Goal: Register for event/course

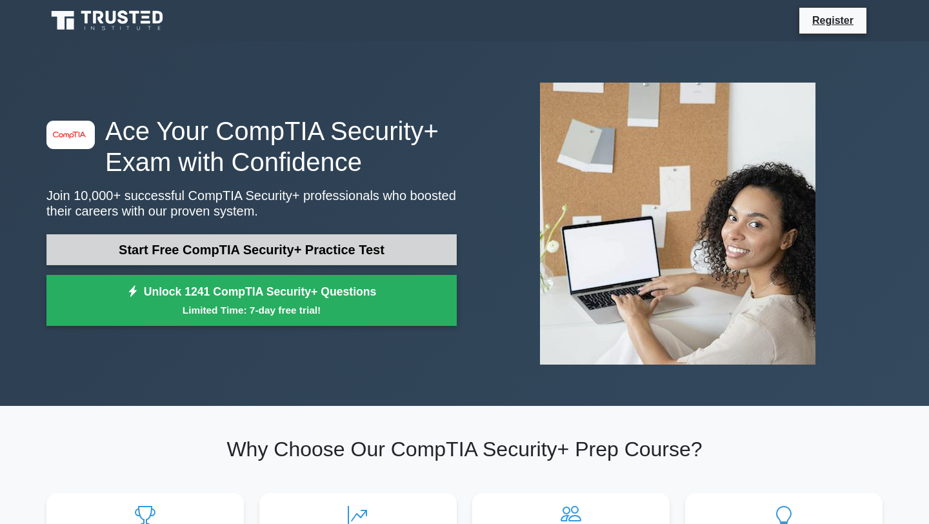
click at [266, 246] on link "Start Free CompTIA Security+ Practice Test" at bounding box center [251, 249] width 410 height 31
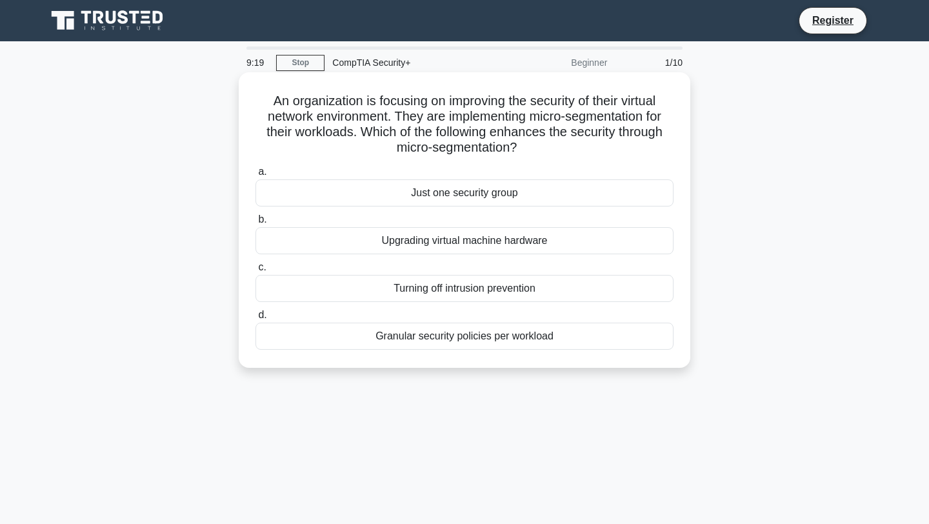
click at [392, 339] on div "Granular security policies per workload" at bounding box center [464, 335] width 418 height 27
click at [255, 319] on input "d. Granular security policies per workload" at bounding box center [255, 315] width 0 height 8
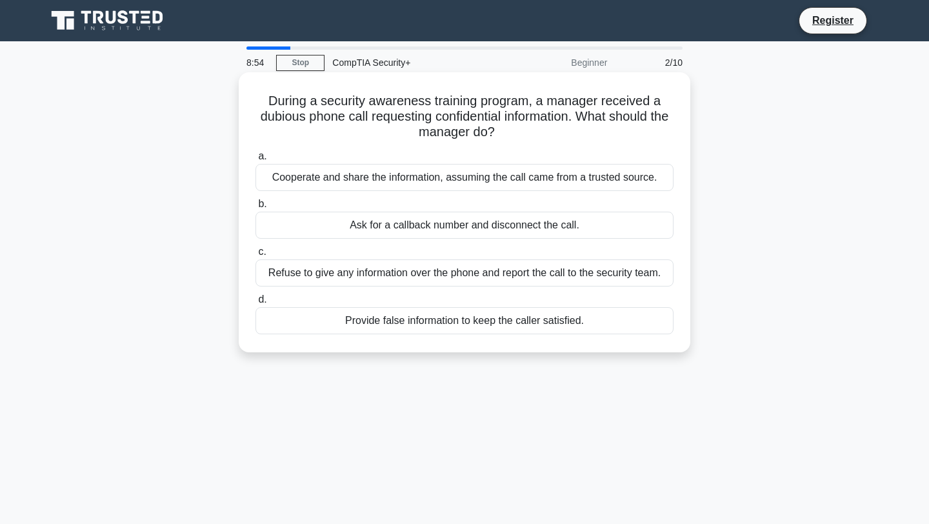
click at [392, 274] on div "Refuse to give any information over the phone and report the call to the securi…" at bounding box center [464, 272] width 418 height 27
click at [255, 256] on input "c. Refuse to give any information over the phone and report the call to the sec…" at bounding box center [255, 252] width 0 height 8
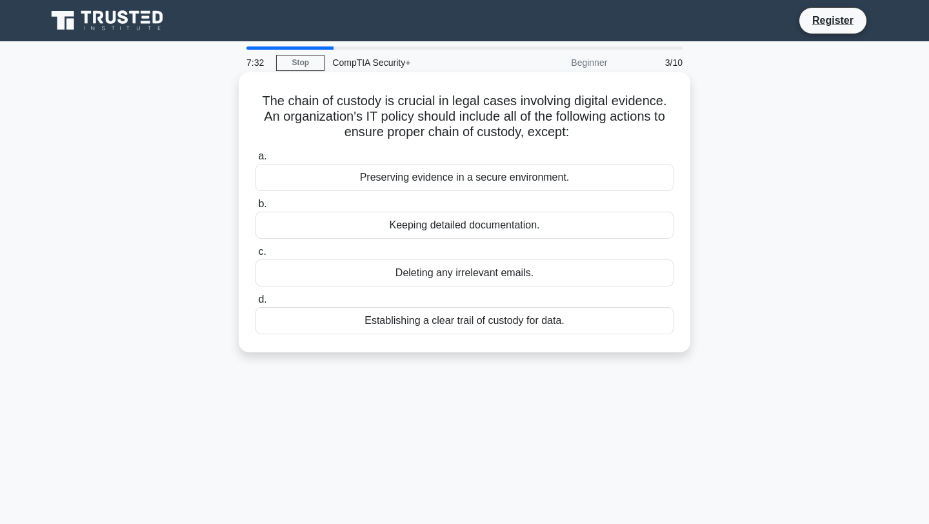
click at [449, 275] on div "Deleting any irrelevant emails." at bounding box center [464, 272] width 418 height 27
click at [255, 256] on input "c. Deleting any irrelevant emails." at bounding box center [255, 252] width 0 height 8
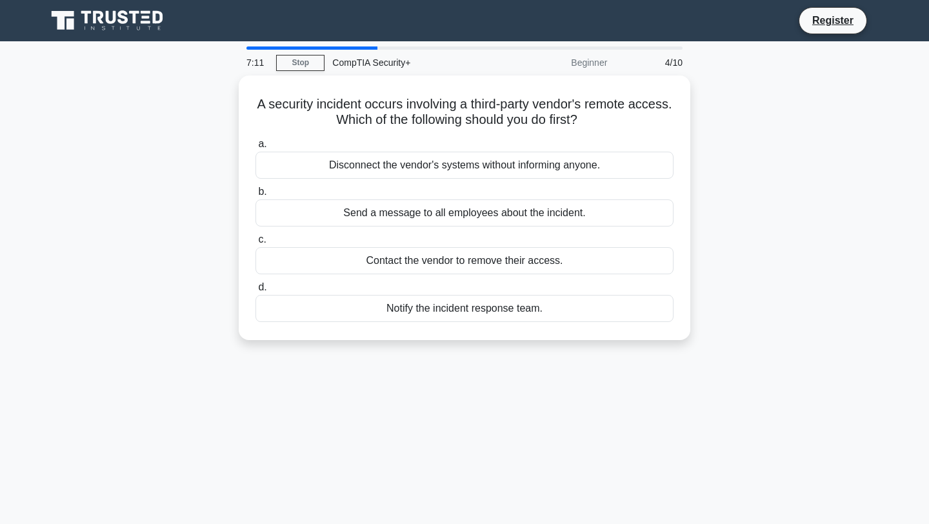
click at [434, 307] on div "Notify the incident response team." at bounding box center [464, 308] width 418 height 27
click at [255, 291] on input "d. Notify the incident response team." at bounding box center [255, 287] width 0 height 8
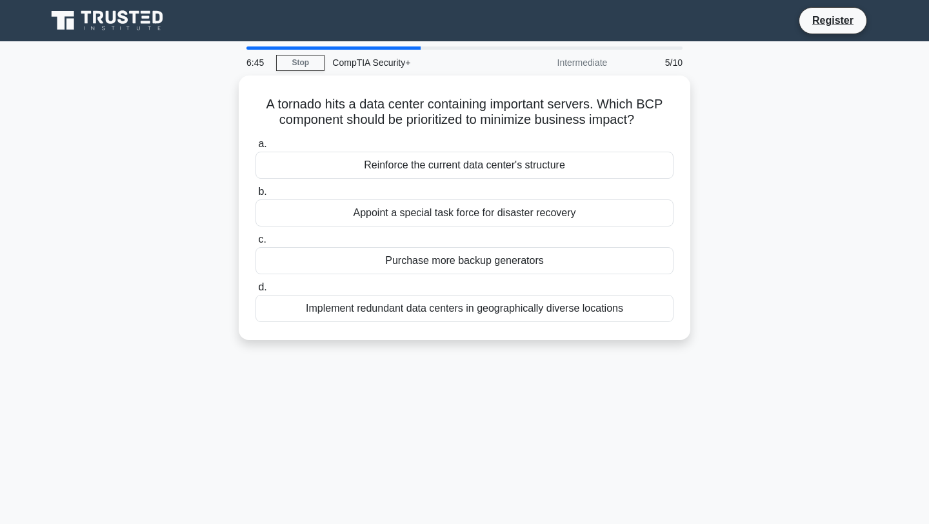
click at [429, 308] on div "Implement redundant data centers in geographically diverse locations" at bounding box center [464, 308] width 418 height 27
click at [255, 291] on input "d. Implement redundant data centers in geographically diverse locations" at bounding box center [255, 287] width 0 height 8
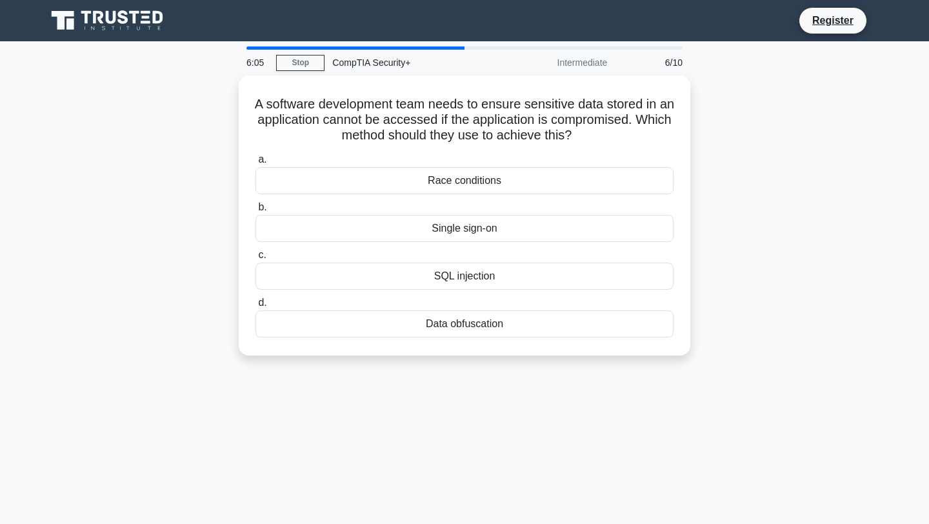
click at [446, 327] on div "Data obfuscation" at bounding box center [464, 323] width 418 height 27
click at [255, 307] on input "d. Data obfuscation" at bounding box center [255, 303] width 0 height 8
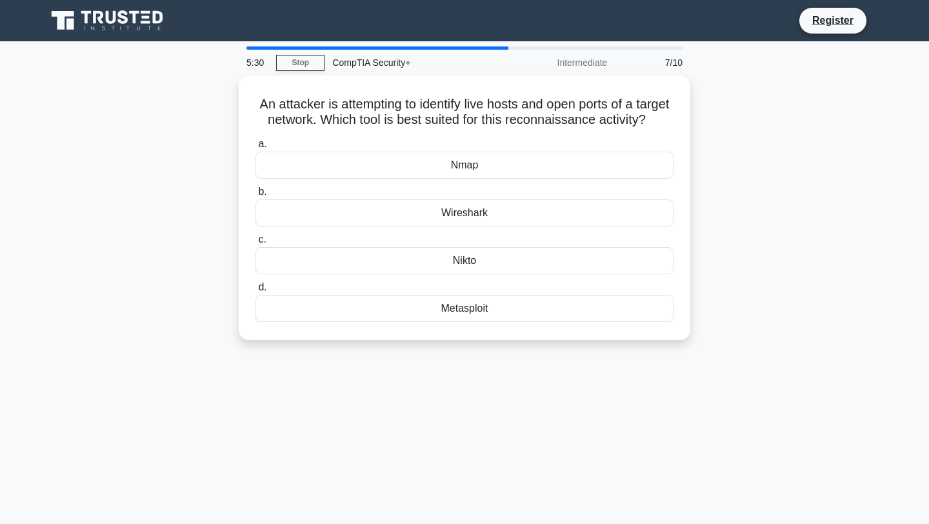
click at [369, 214] on div "Wireshark" at bounding box center [464, 212] width 418 height 27
click at [255, 196] on input "b. Wireshark" at bounding box center [255, 192] width 0 height 8
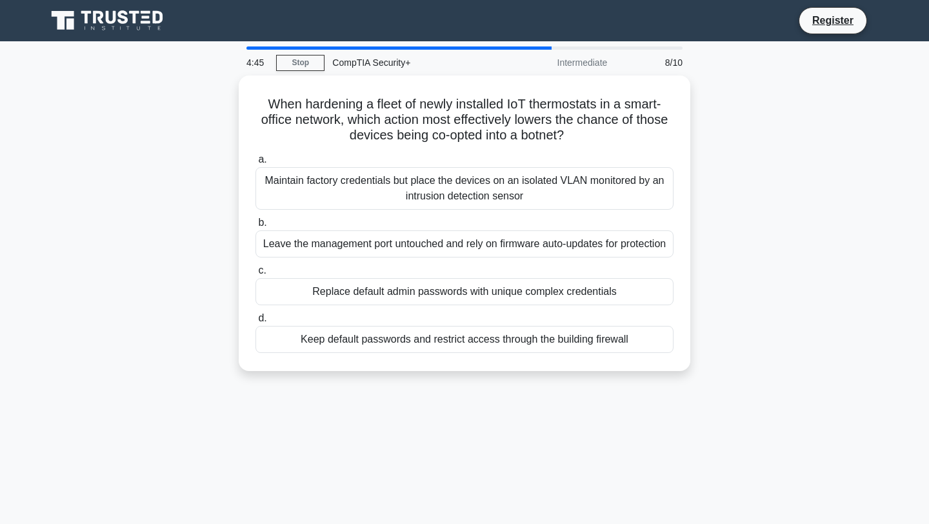
click at [351, 286] on div "Replace default admin passwords with unique complex credentials" at bounding box center [464, 291] width 418 height 27
click at [255, 275] on input "c. Replace default admin passwords with unique complex credentials" at bounding box center [255, 270] width 0 height 8
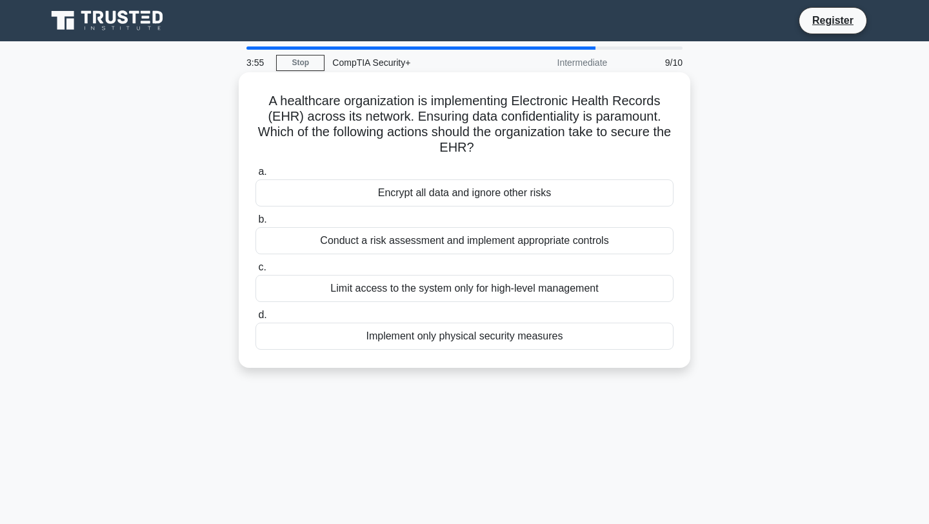
drag, startPoint x: 449, startPoint y: 275, endPoint x: 300, endPoint y: 241, distance: 153.0
click at [300, 241] on div "Conduct a risk assessment and implement appropriate controls" at bounding box center [464, 240] width 418 height 27
click at [255, 224] on input "b. Conduct a risk assessment and implement appropriate controls" at bounding box center [255, 219] width 0 height 8
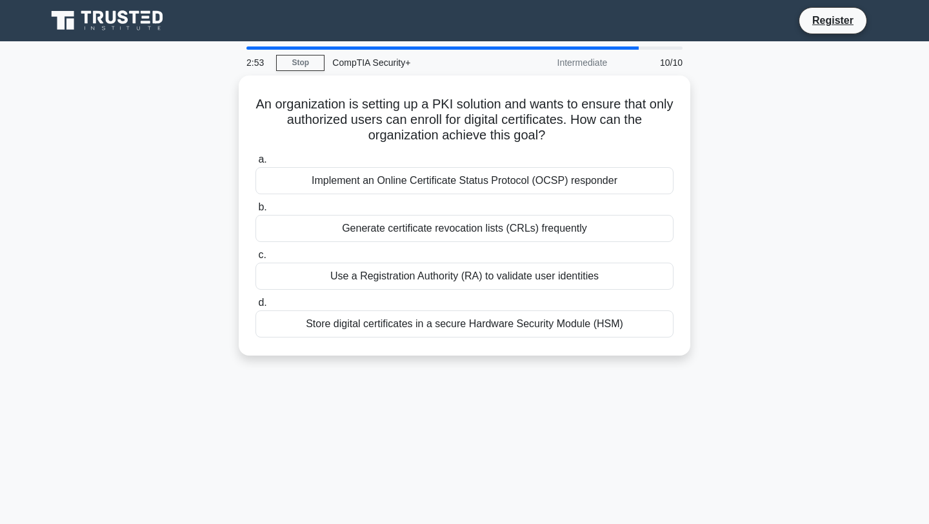
click at [406, 271] on div "Use a Registration Authority (RA) to validate user identities" at bounding box center [464, 275] width 418 height 27
click at [255, 259] on input "c. Use a Registration Authority (RA) to validate user identities" at bounding box center [255, 255] width 0 height 8
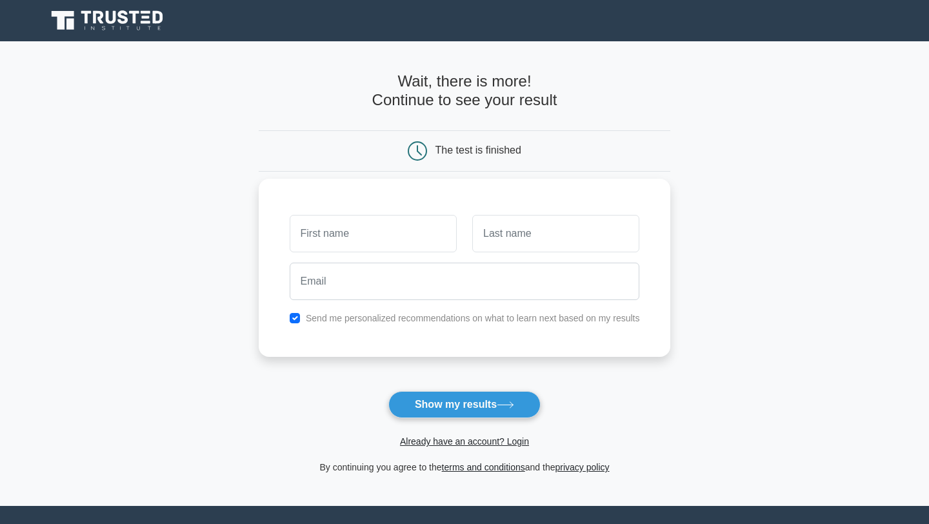
click at [355, 236] on input "text" at bounding box center [373, 233] width 167 height 37
type input "terrance"
click at [500, 232] on input "text" at bounding box center [555, 233] width 167 height 37
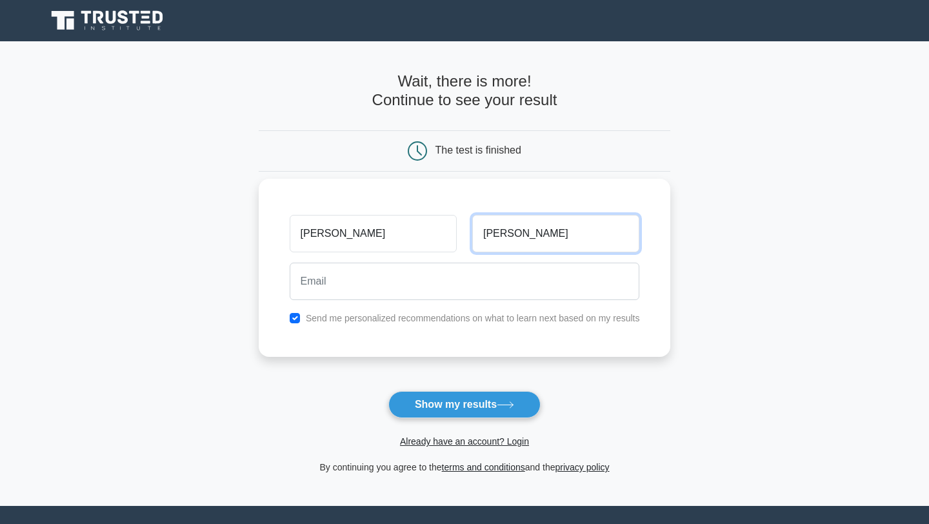
type input "beck"
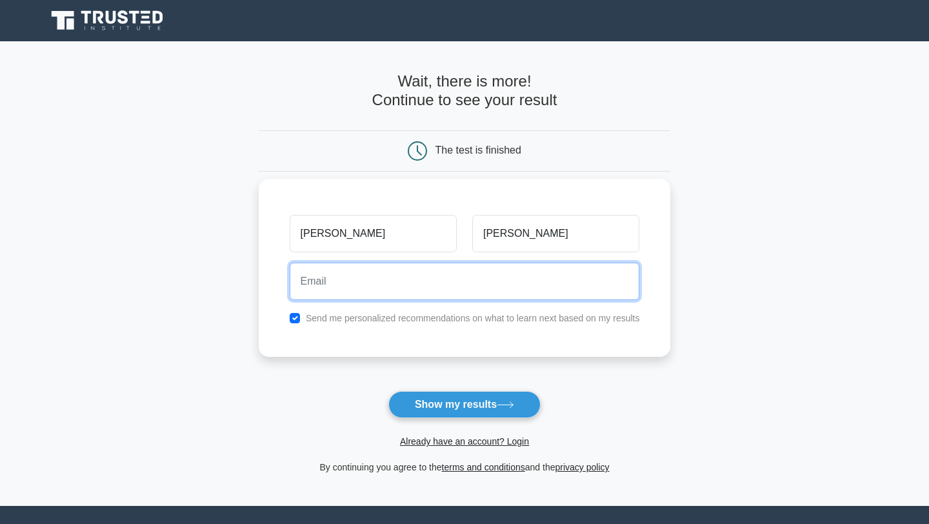
click at [453, 277] on input "email" at bounding box center [465, 280] width 350 height 37
type input "terrancebeck@yahoo.com"
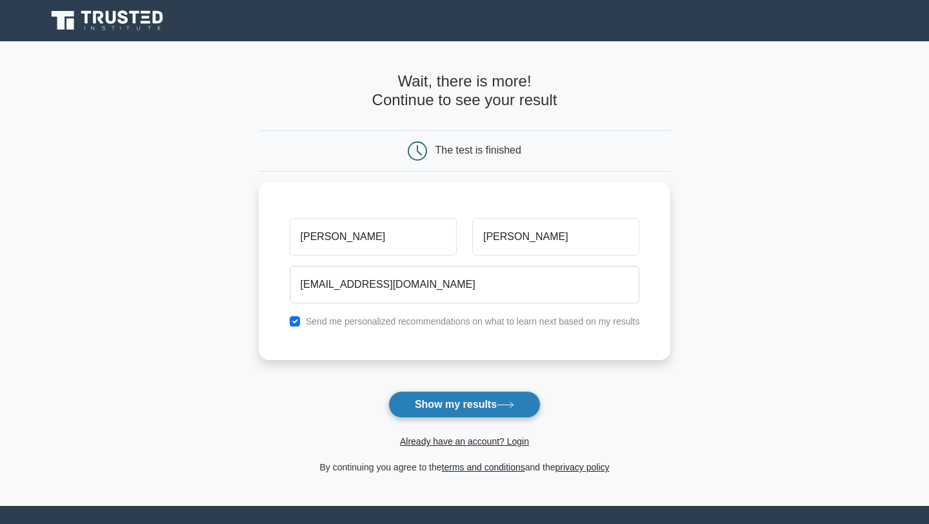
click at [454, 403] on button "Show my results" at bounding box center [464, 404] width 152 height 27
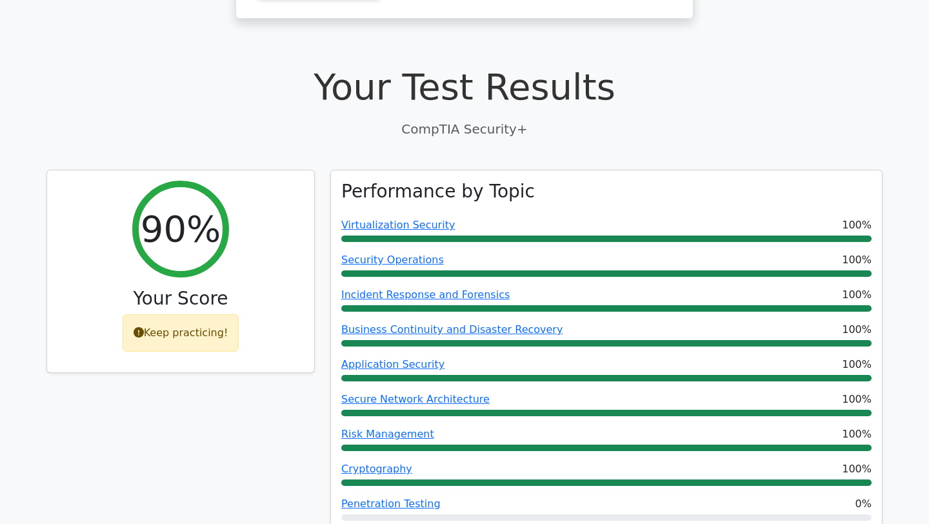
scroll to position [309, 0]
